Goal: Find specific page/section: Find specific page/section

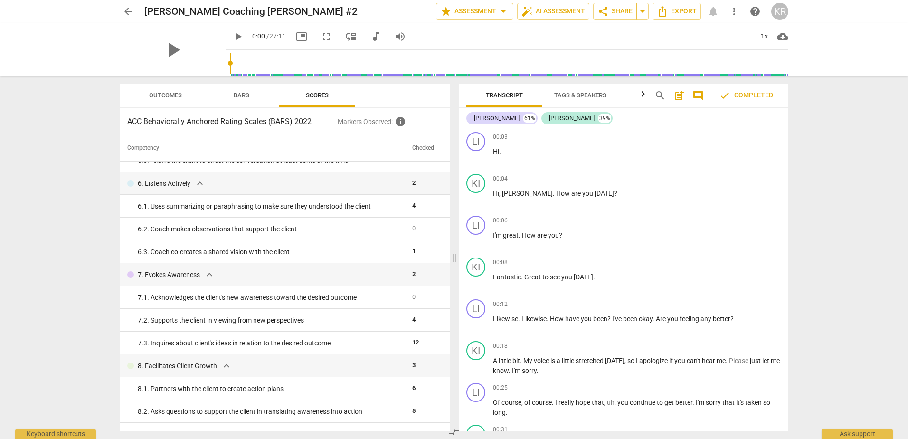
scroll to position [392, 0]
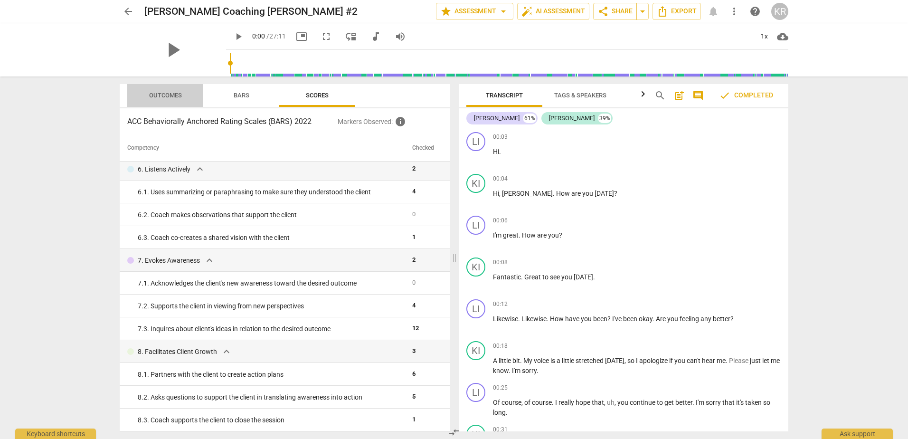
click at [169, 98] on span "Outcomes" at bounding box center [165, 95] width 33 height 7
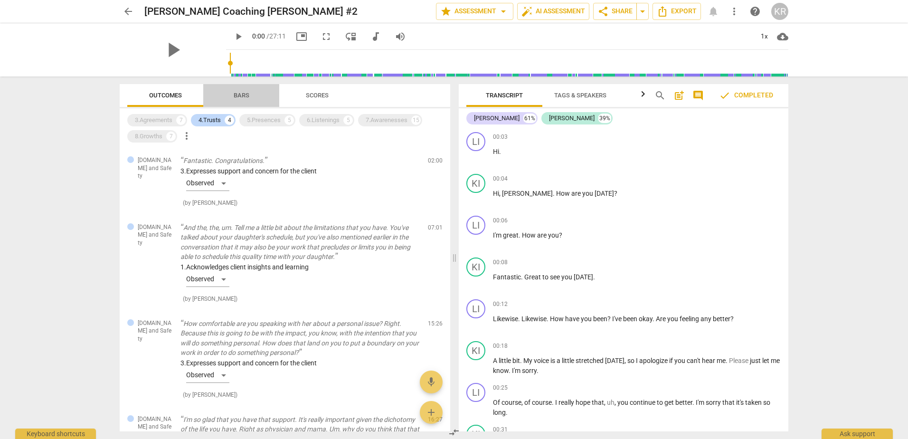
click at [230, 93] on span "Bars" at bounding box center [241, 95] width 38 height 13
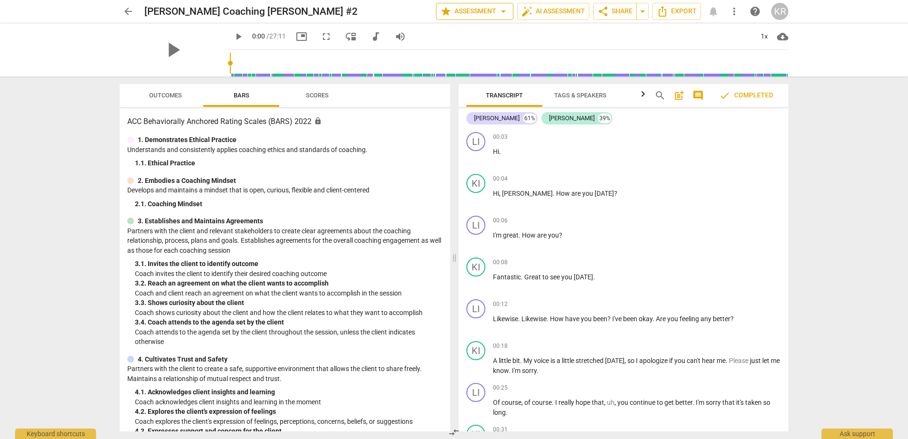
click at [456, 10] on span "star Assessment arrow_drop_down" at bounding box center [474, 11] width 69 height 11
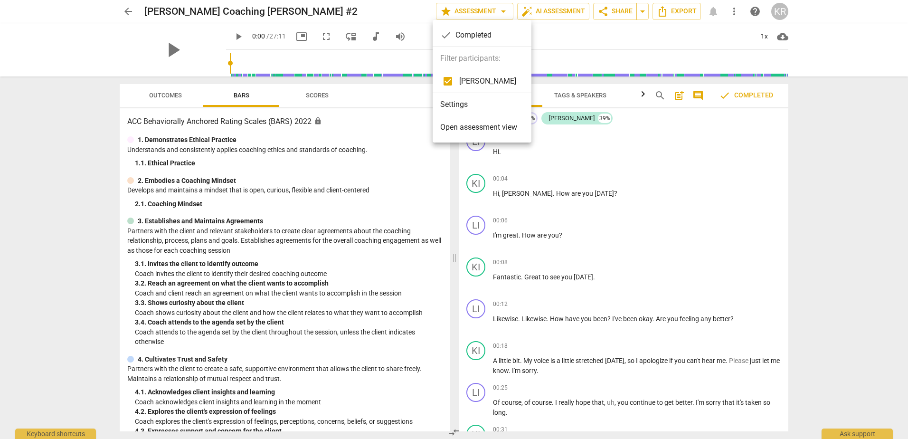
click at [576, 13] on div at bounding box center [454, 219] width 908 height 439
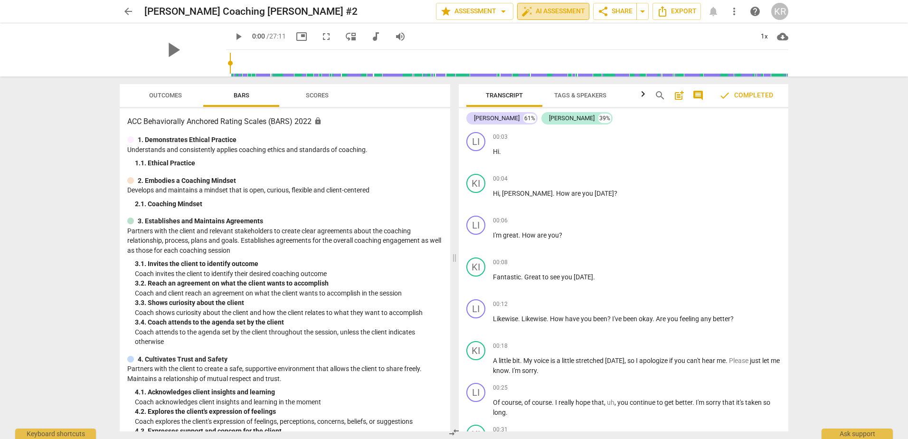
click at [525, 11] on span "auto_fix_high" at bounding box center [527, 11] width 11 height 11
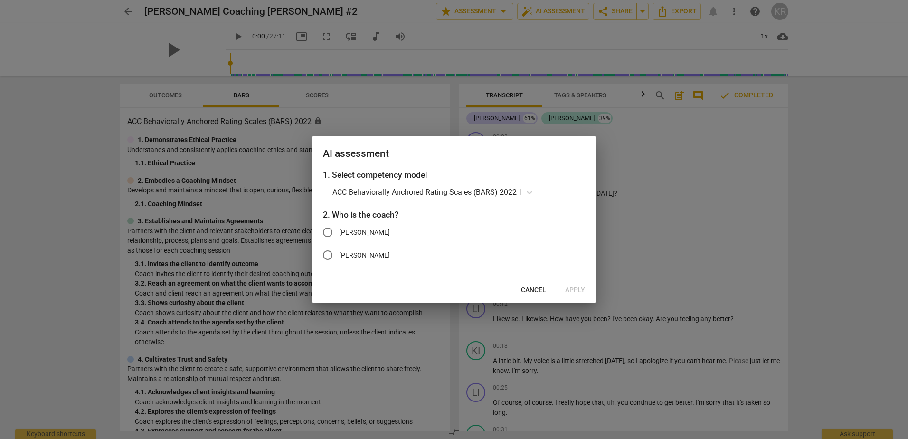
click at [546, 289] on span "Cancel" at bounding box center [533, 289] width 25 height 9
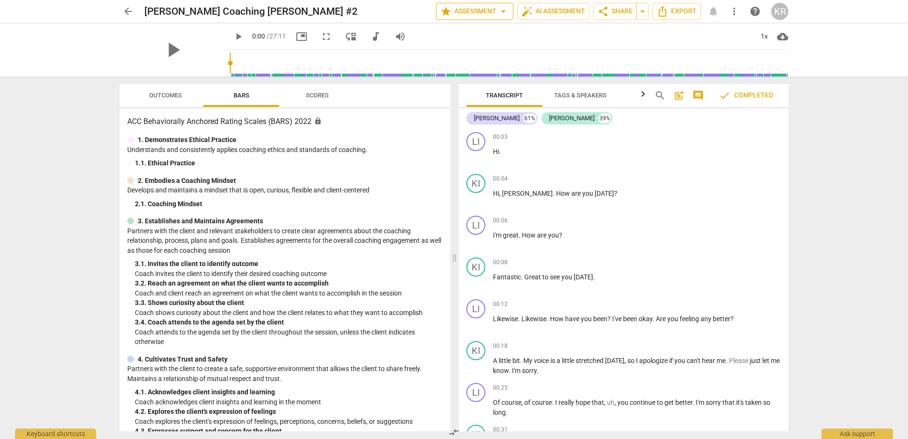
click at [488, 9] on span "star Assessment arrow_drop_down" at bounding box center [474, 11] width 69 height 11
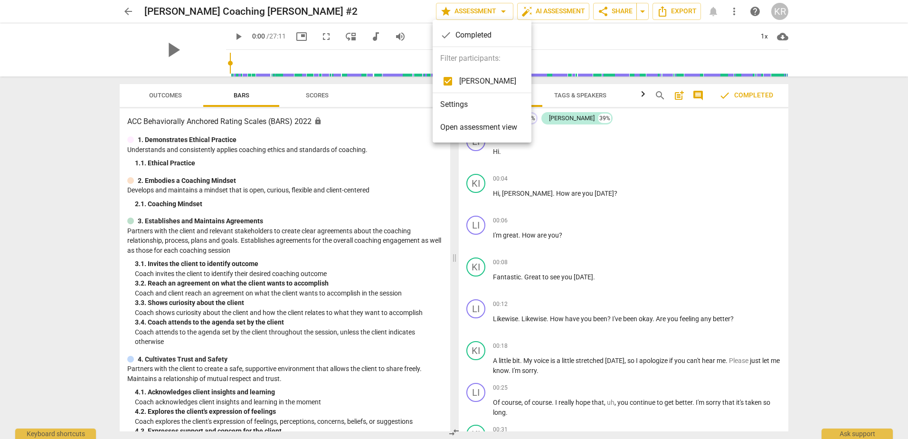
click at [373, 185] on div at bounding box center [454, 219] width 908 height 439
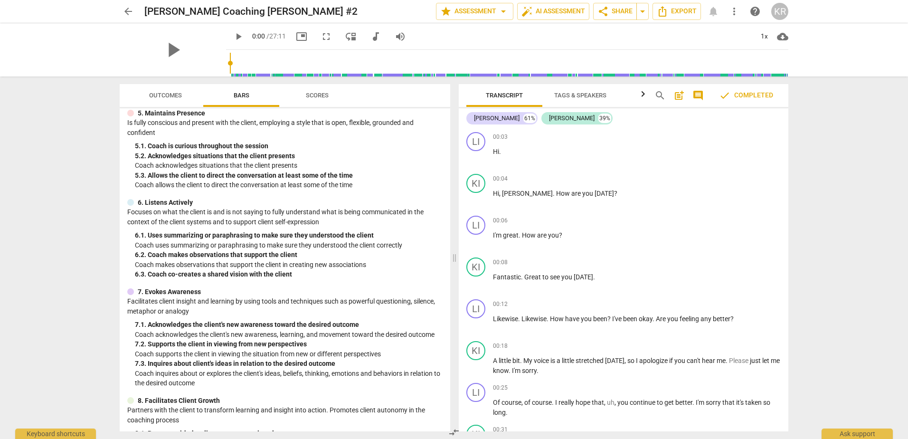
scroll to position [266, 0]
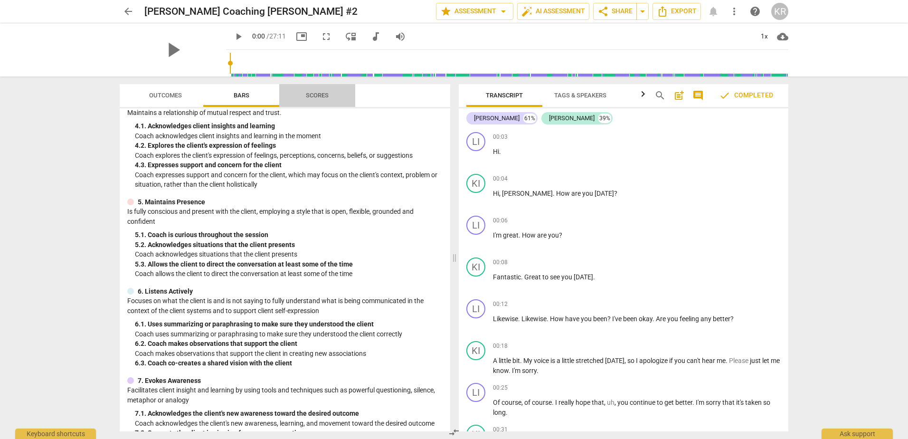
click at [327, 96] on span "Scores" at bounding box center [317, 95] width 23 height 7
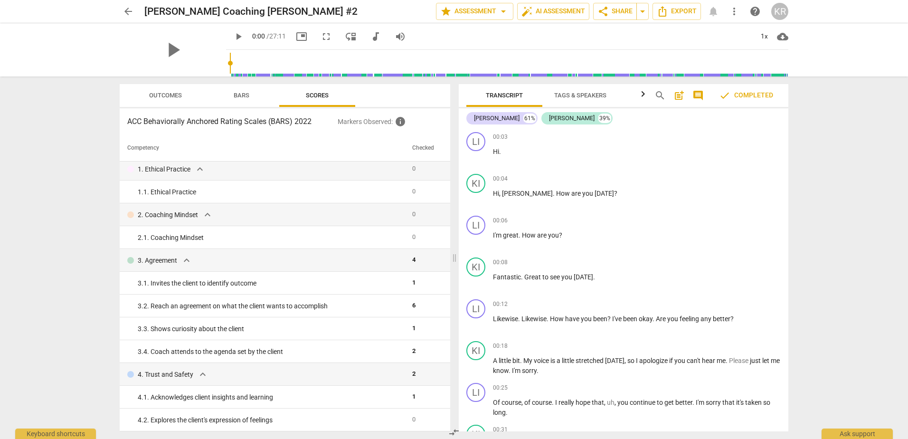
scroll to position [0, 0]
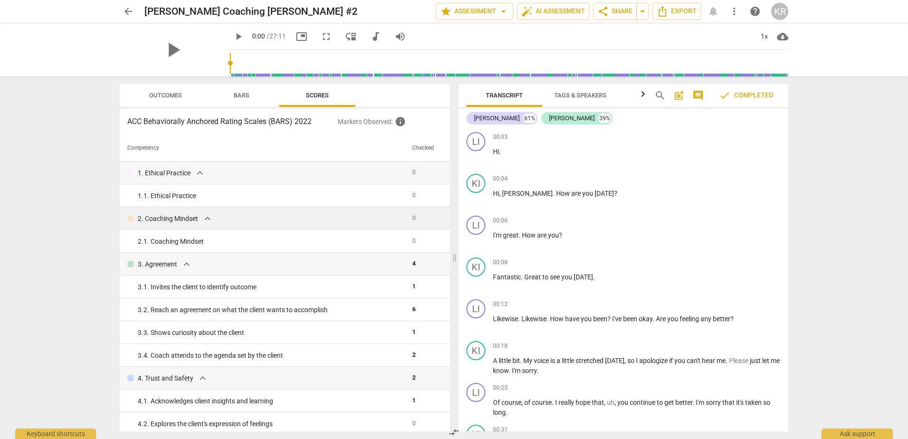
click at [188, 226] on td "2. Coaching Mindset expand_more" at bounding box center [264, 218] width 289 height 23
click at [180, 95] on span "Outcomes" at bounding box center [165, 95] width 33 height 7
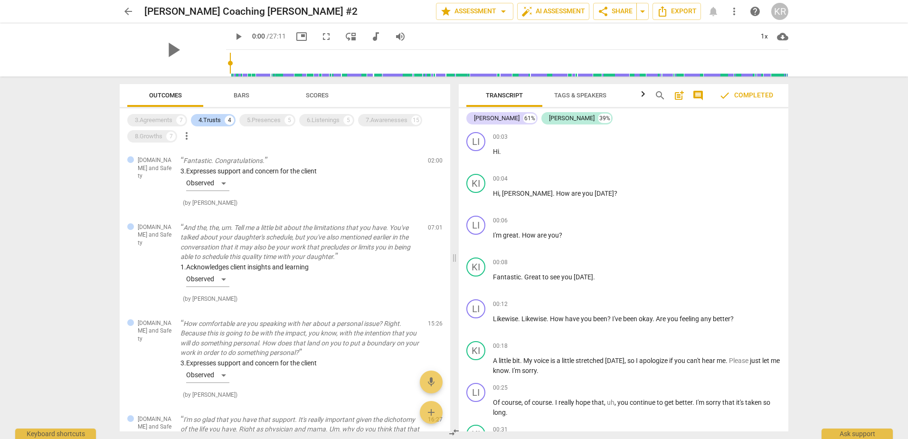
click at [246, 92] on span "Bars" at bounding box center [242, 95] width 16 height 7
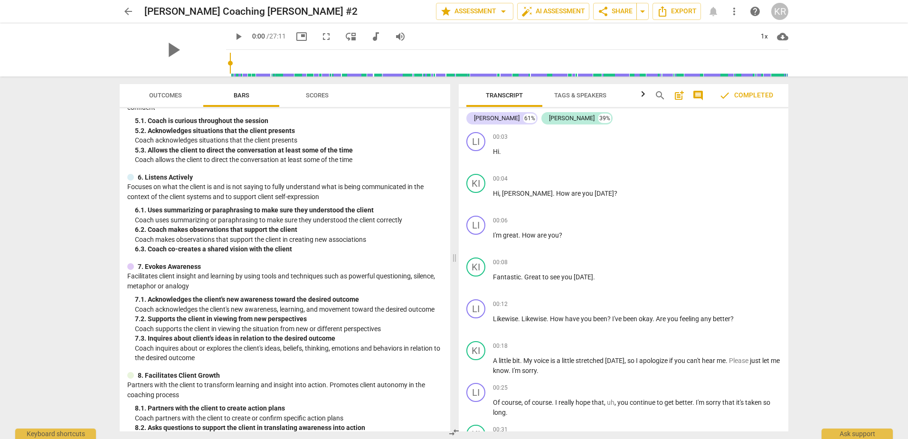
scroll to position [408, 0]
